Goal: Information Seeking & Learning: Find specific fact

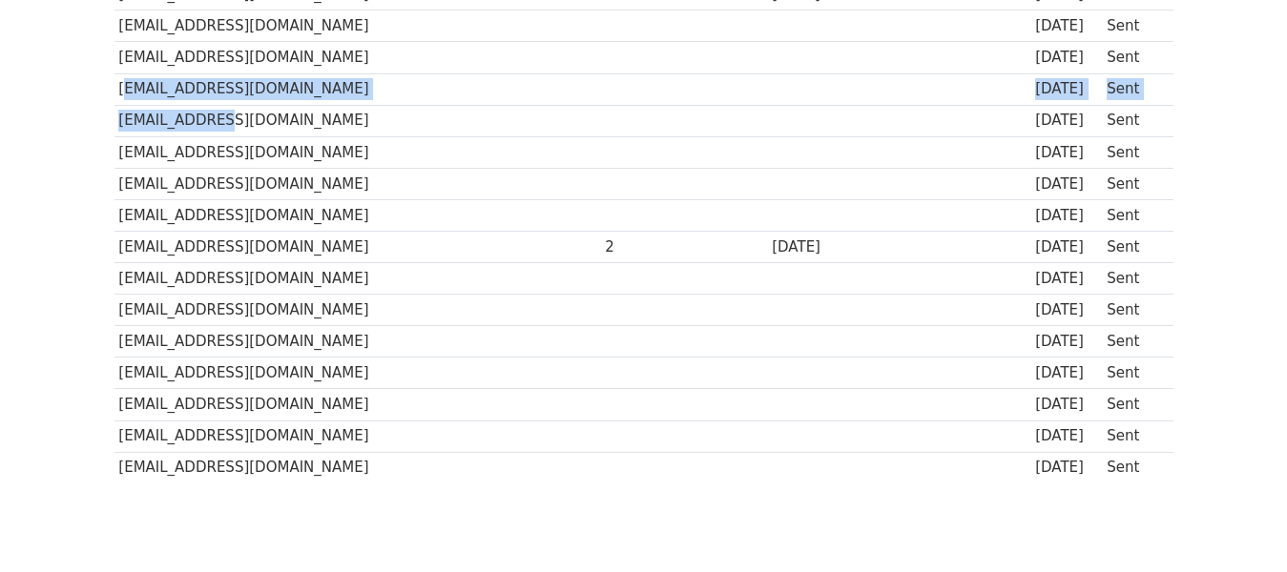
drag, startPoint x: 118, startPoint y: 36, endPoint x: 206, endPoint y: 52, distance: 89.2
click at [206, 73] on td "[EMAIL_ADDRESS][DOMAIN_NAME]" at bounding box center [357, 88] width 486 height 31
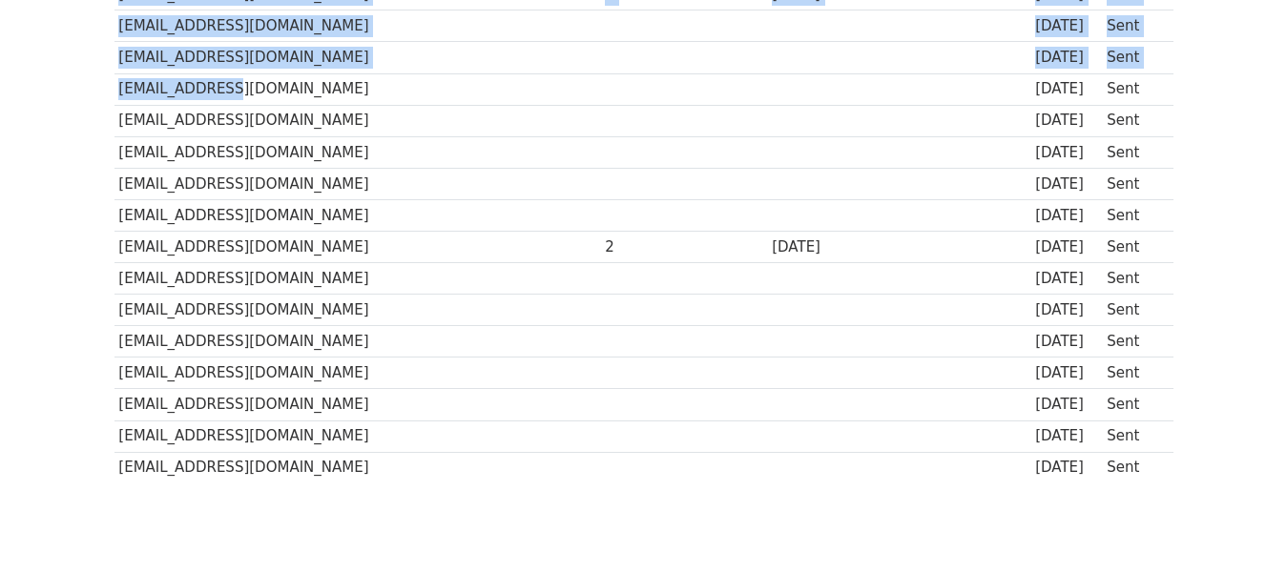
drag, startPoint x: 210, startPoint y: 33, endPoint x: 72, endPoint y: 37, distance: 138.4
drag, startPoint x: 72, startPoint y: 37, endPoint x: 114, endPoint y: 36, distance: 42.0
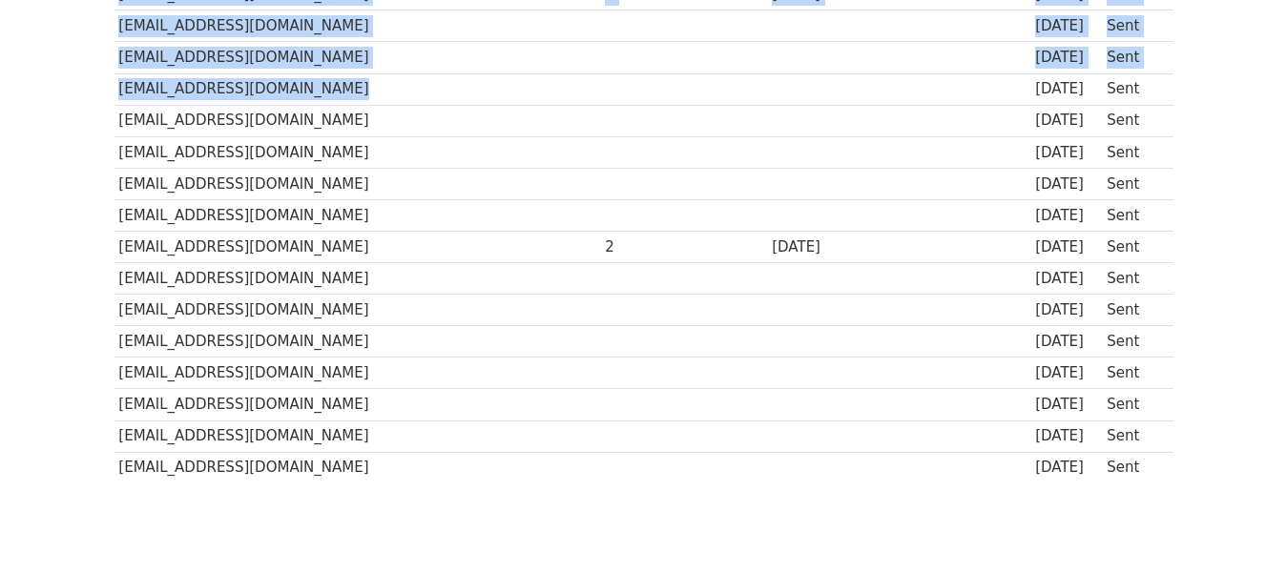
click at [114, 73] on td "[EMAIL_ADDRESS][DOMAIN_NAME]" at bounding box center [357, 88] width 486 height 31
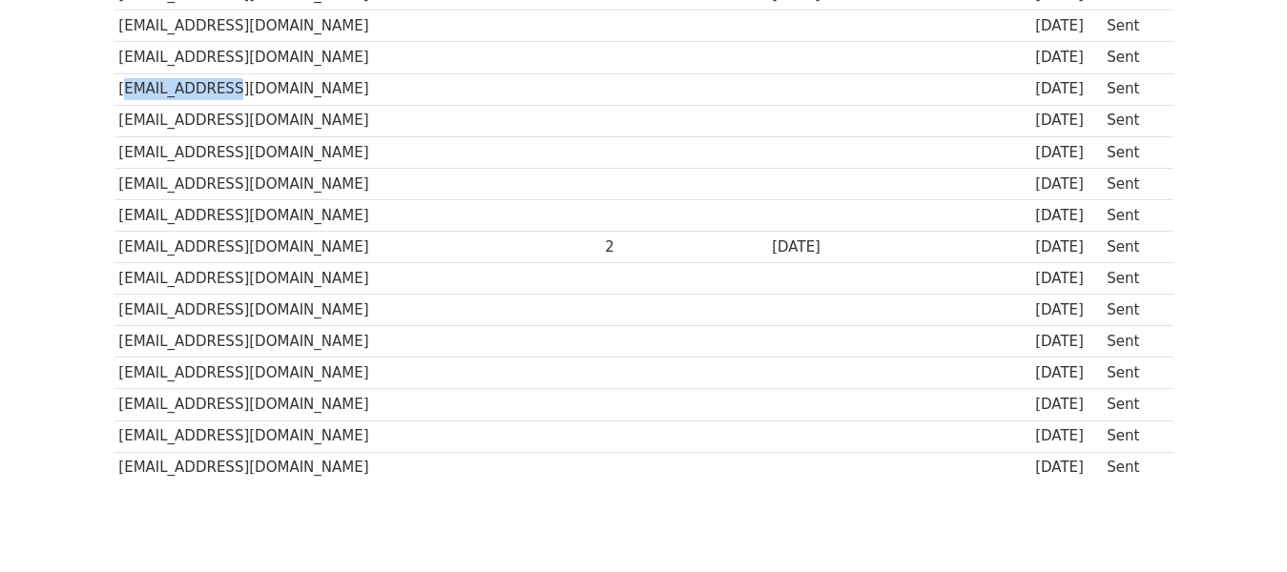
drag, startPoint x: 119, startPoint y: 35, endPoint x: 207, endPoint y: 37, distance: 87.8
click at [207, 73] on td "[EMAIL_ADDRESS][DOMAIN_NAME]" at bounding box center [357, 88] width 486 height 31
copy td "[EMAIL_ADDRESS][DOMAIN_NAME]"
click at [229, 263] on td "[EMAIL_ADDRESS][DOMAIN_NAME]" at bounding box center [357, 278] width 486 height 31
drag, startPoint x: 228, startPoint y: 224, endPoint x: 116, endPoint y: 225, distance: 111.6
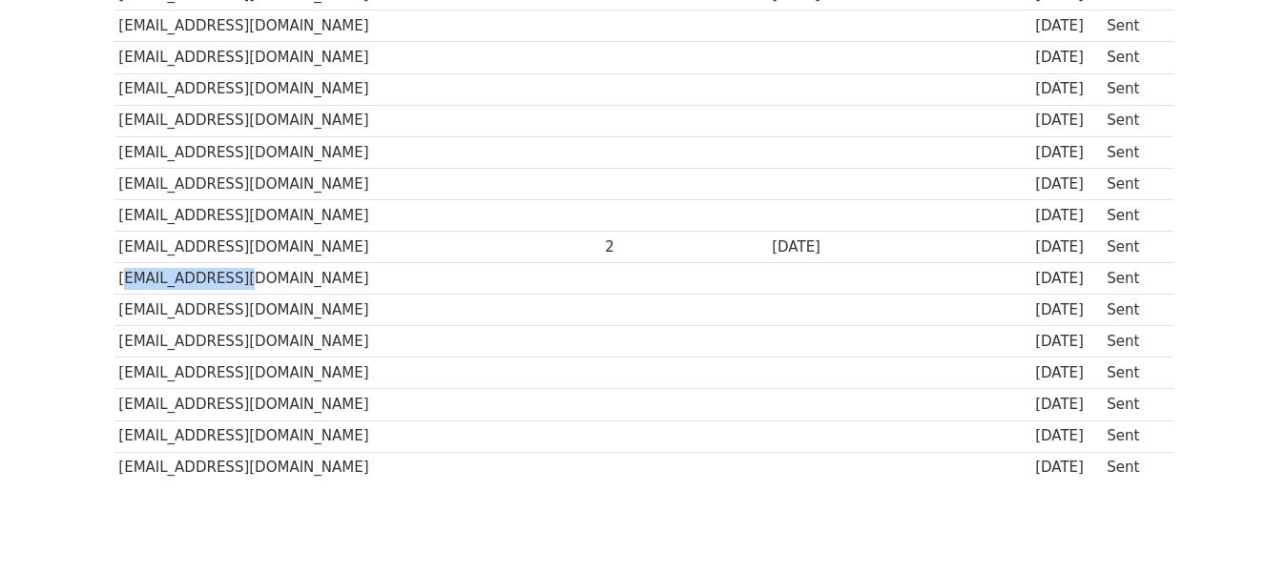
click at [116, 263] on td "[EMAIL_ADDRESS][DOMAIN_NAME]" at bounding box center [357, 278] width 486 height 31
copy td "[EMAIL_ADDRESS][DOMAIN_NAME]"
drag, startPoint x: 323, startPoint y: 255, endPoint x: 116, endPoint y: 254, distance: 207.0
click at [116, 295] on td "[EMAIL_ADDRESS][DOMAIN_NAME]" at bounding box center [357, 310] width 486 height 31
copy td "[EMAIL_ADDRESS][DOMAIN_NAME]"
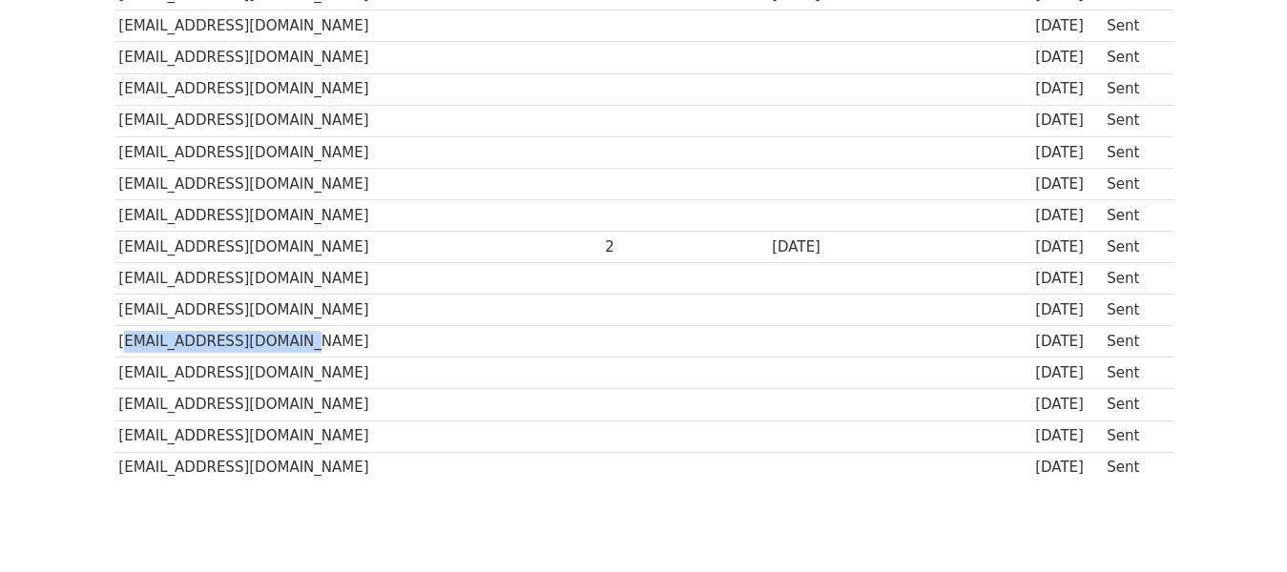
drag, startPoint x: 266, startPoint y: 286, endPoint x: 119, endPoint y: 288, distance: 146.9
click at [119, 326] on td "[EMAIL_ADDRESS][DOMAIN_NAME]" at bounding box center [357, 341] width 486 height 31
copy td "[EMAIL_ADDRESS][DOMAIN_NAME]"
